Goal: Transaction & Acquisition: Purchase product/service

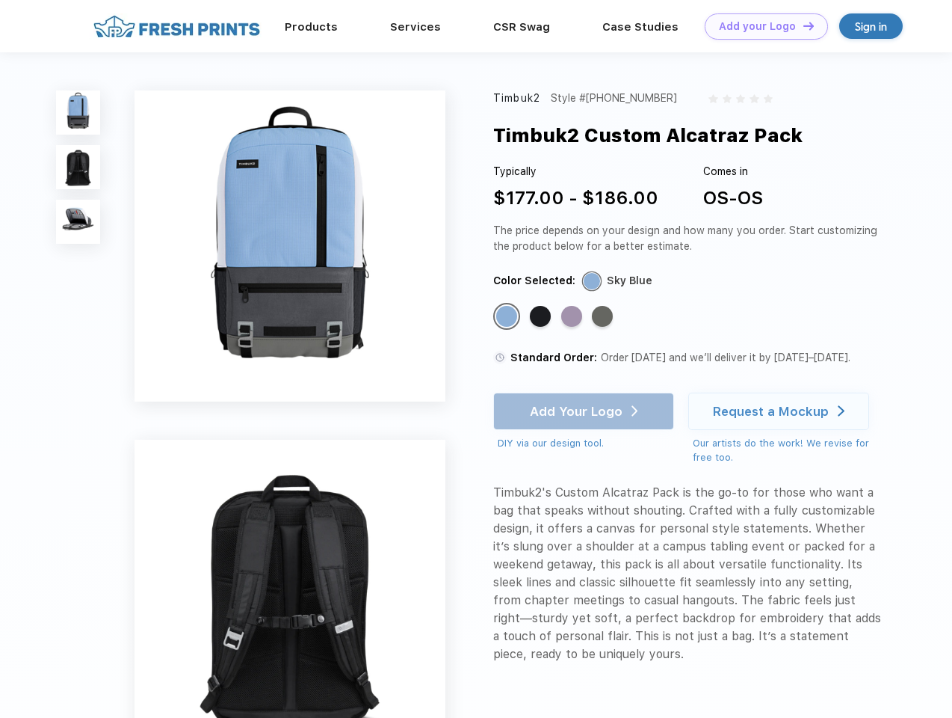
click at [761, 26] on link "Add your Logo Design Tool" at bounding box center [766, 26] width 123 height 26
click at [0, 0] on div "Design Tool" at bounding box center [0, 0] width 0 height 0
click at [802, 25] on link "Add your Logo Design Tool" at bounding box center [766, 26] width 123 height 26
click at [78, 112] on img at bounding box center [78, 112] width 44 height 44
click at [78, 167] on img at bounding box center [78, 167] width 44 height 44
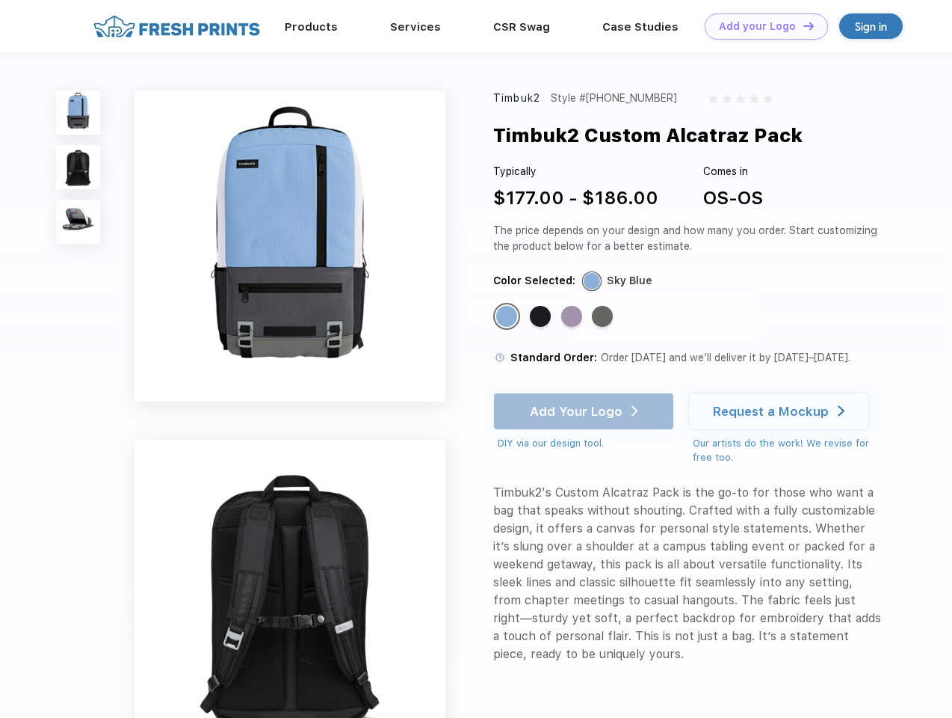
click at [78, 222] on img at bounding box center [78, 222] width 44 height 44
click at [508, 317] on div "Standard Color" at bounding box center [506, 316] width 21 height 21
click at [542, 317] on div "Standard Color" at bounding box center [540, 316] width 21 height 21
click at [573, 317] on div "Standard Color" at bounding box center [571, 316] width 21 height 21
click at [604, 317] on div "Standard Color" at bounding box center [602, 316] width 21 height 21
